Goal: Transaction & Acquisition: Obtain resource

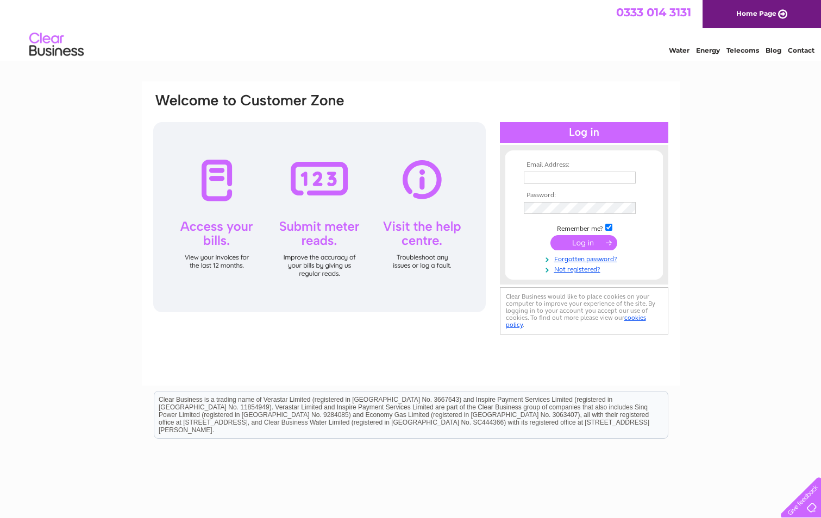
type input "[EMAIL_ADDRESS][DOMAIN_NAME]"
click at [598, 244] on input "submit" at bounding box center [583, 242] width 67 height 15
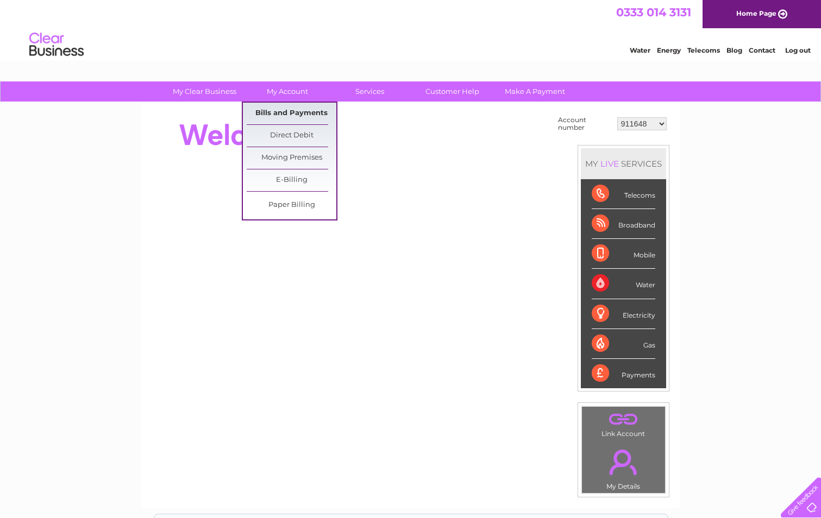
click at [288, 115] on link "Bills and Payments" at bounding box center [292, 114] width 90 height 22
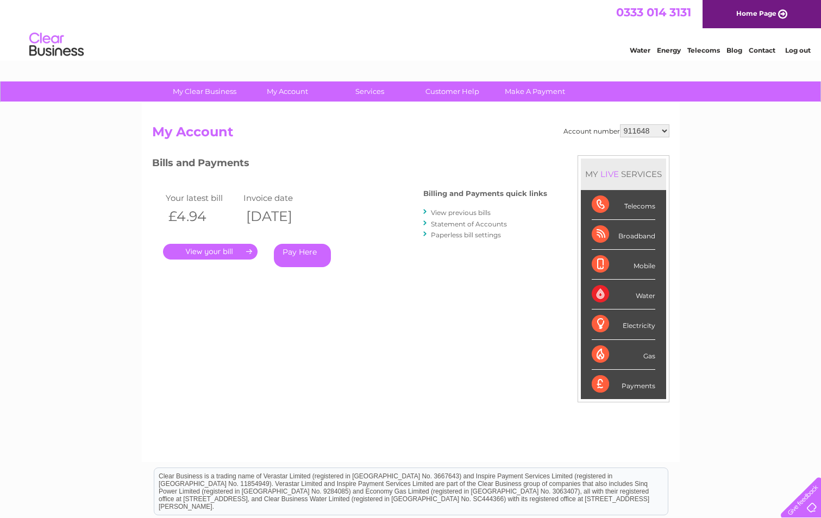
click at [630, 128] on select "911648 975946 979041 980046 990352 990353 990356 990361 997232 1080773 1081707 …" at bounding box center [644, 130] width 49 height 13
click at [645, 135] on select "911648 975946 979041 980046 990352 990353 990356 990361 997232 1080773 1081707 …" at bounding box center [644, 130] width 49 height 13
click at [644, 132] on select "911648 975946 979041 980046 990352 990353 990356 990361 997232 1080773 1081707 …" at bounding box center [644, 130] width 49 height 13
select select "1141245"
click at [620, 124] on select "911648 975946 979041 980046 990352 990353 990356 990361 997232 1080773 1081707 …" at bounding box center [644, 130] width 49 height 13
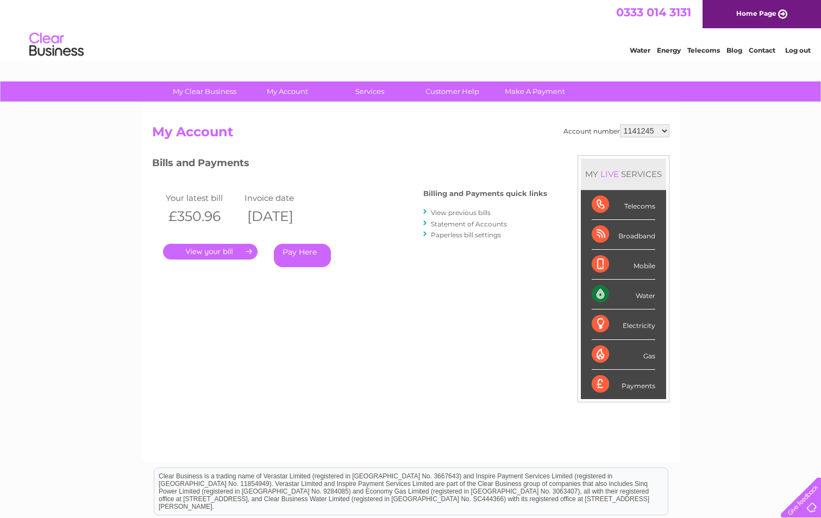
click at [229, 250] on link "." at bounding box center [210, 252] width 95 height 16
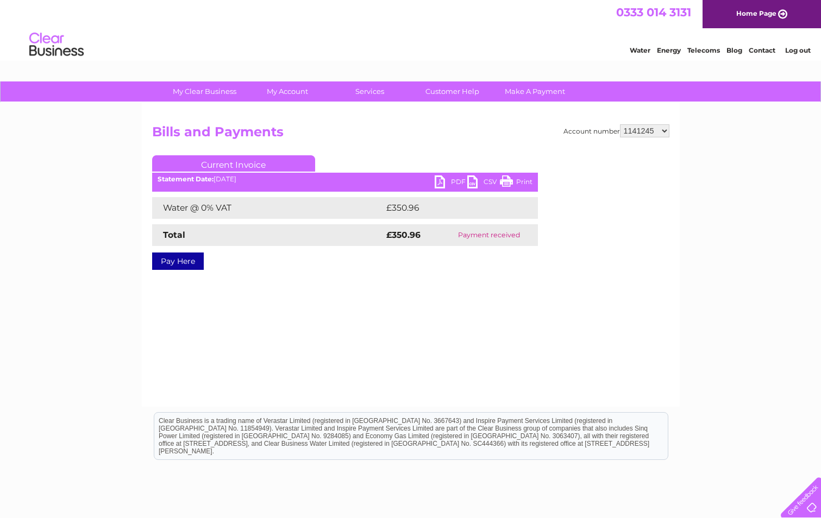
click at [453, 177] on link "PDF" at bounding box center [451, 183] width 33 height 16
